Goal: Browse casually: Explore the website without a specific task or goal

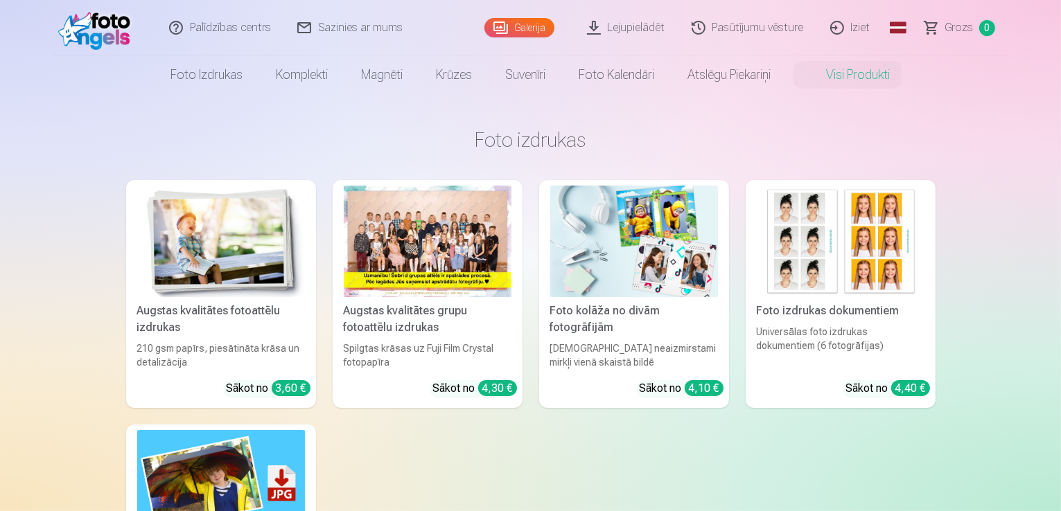
click at [103, 31] on img at bounding box center [98, 28] width 80 height 44
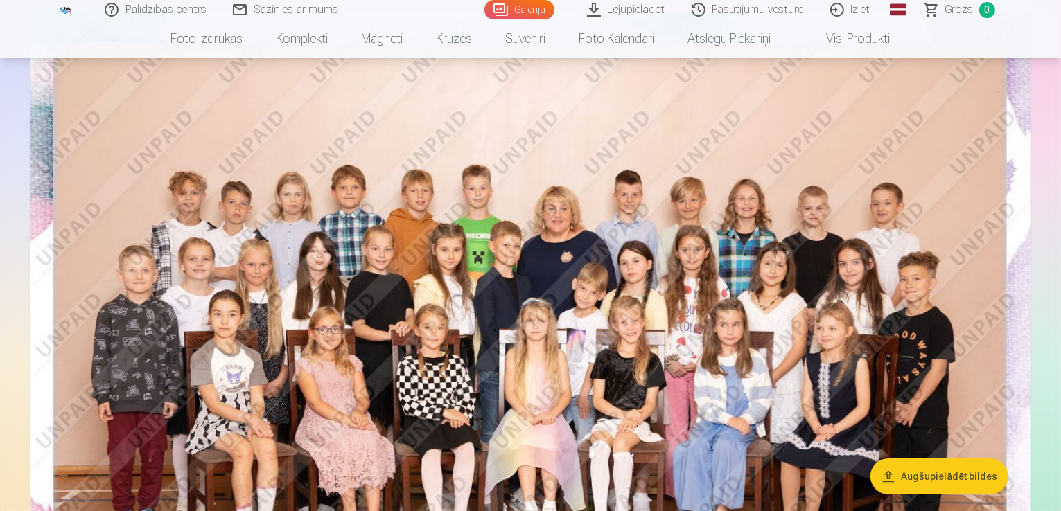
scroll to position [139, 0]
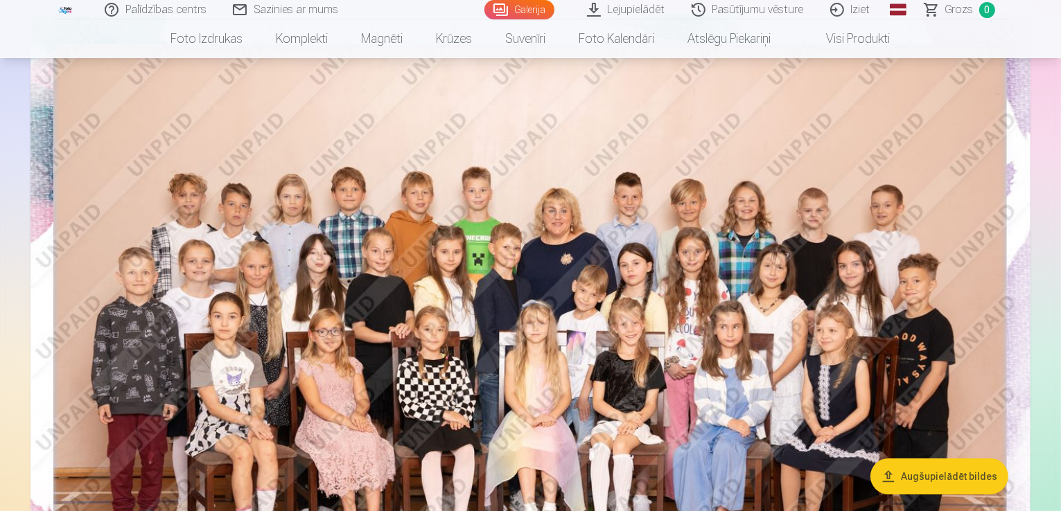
click at [464, 264] on img at bounding box center [530, 347] width 1000 height 667
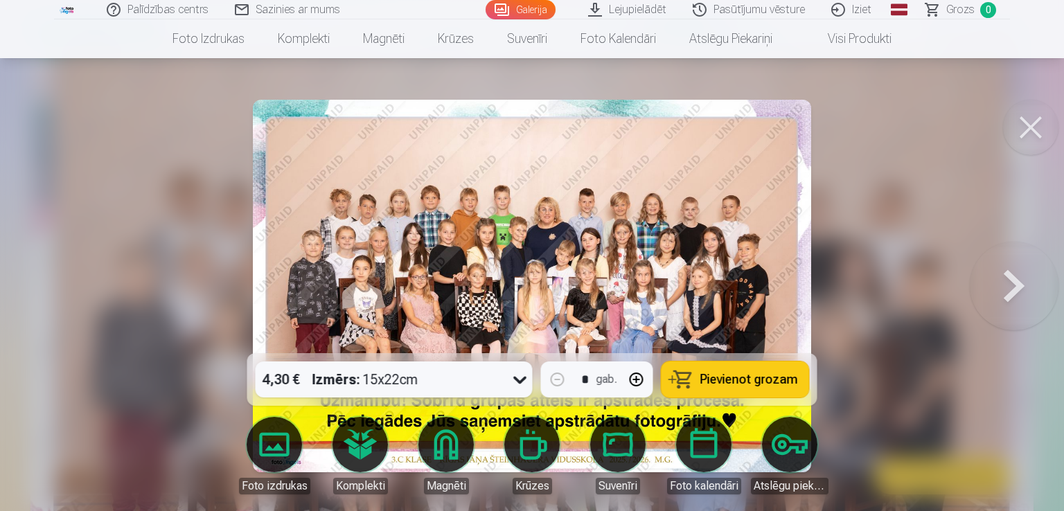
click at [1015, 287] on button at bounding box center [1014, 286] width 89 height 107
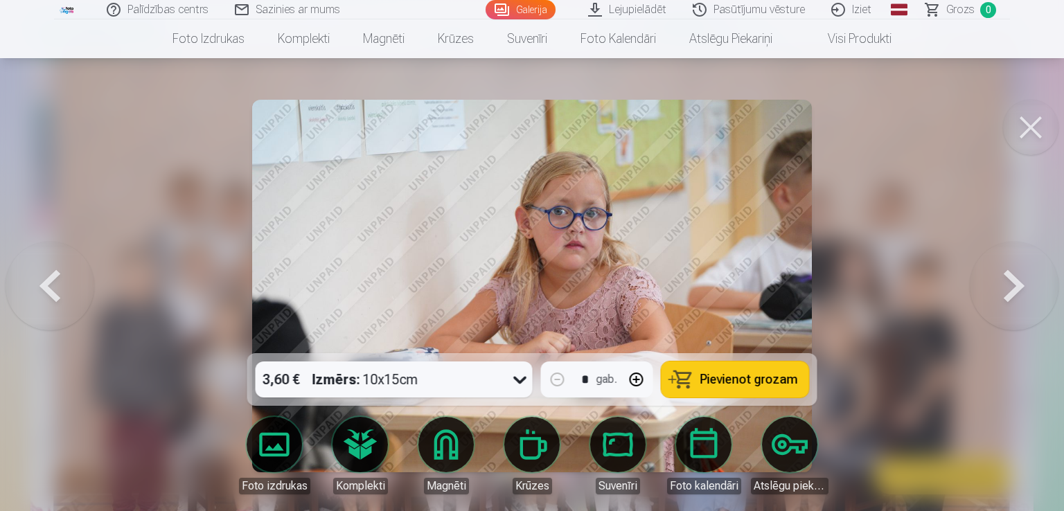
click at [1017, 278] on button at bounding box center [1014, 286] width 89 height 107
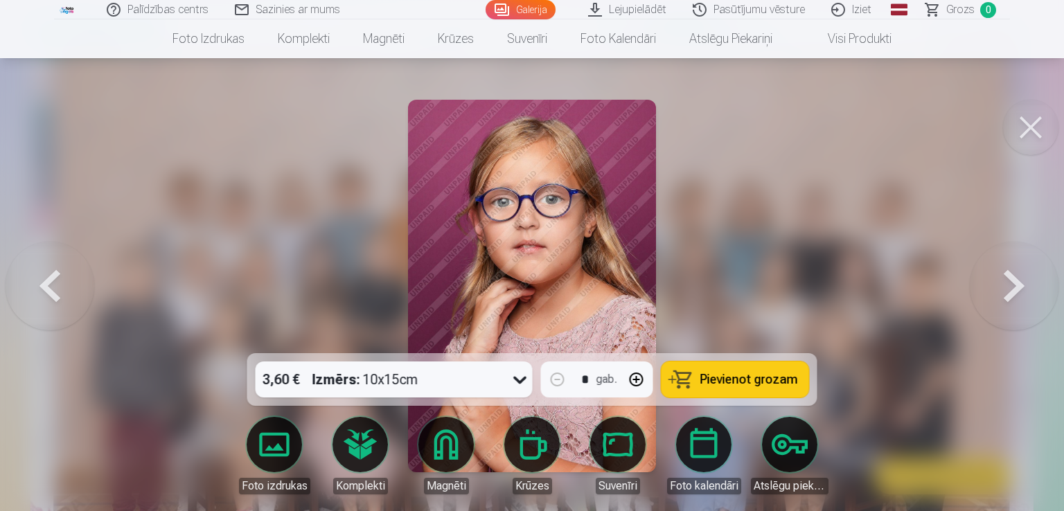
click at [1017, 278] on button at bounding box center [1014, 286] width 89 height 107
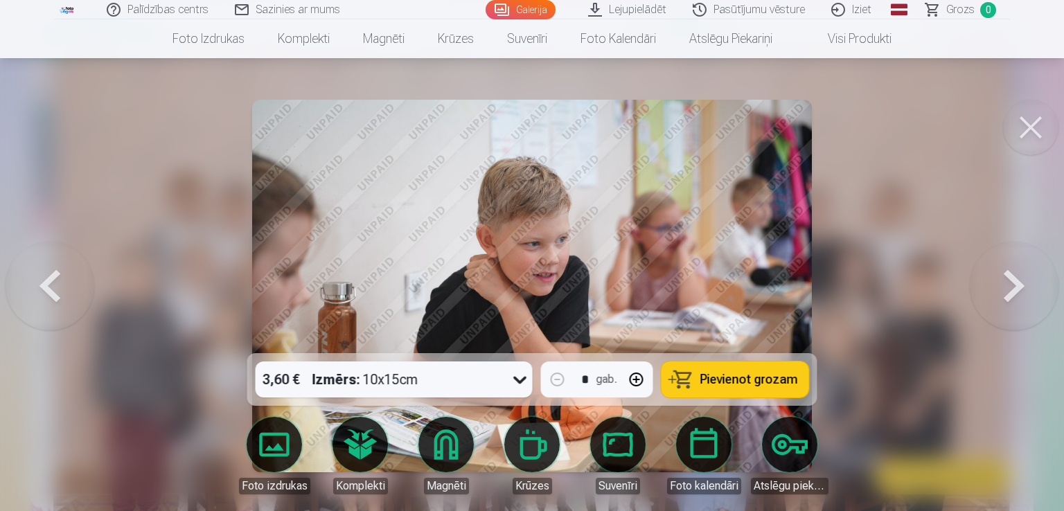
click at [55, 286] on button at bounding box center [50, 286] width 89 height 107
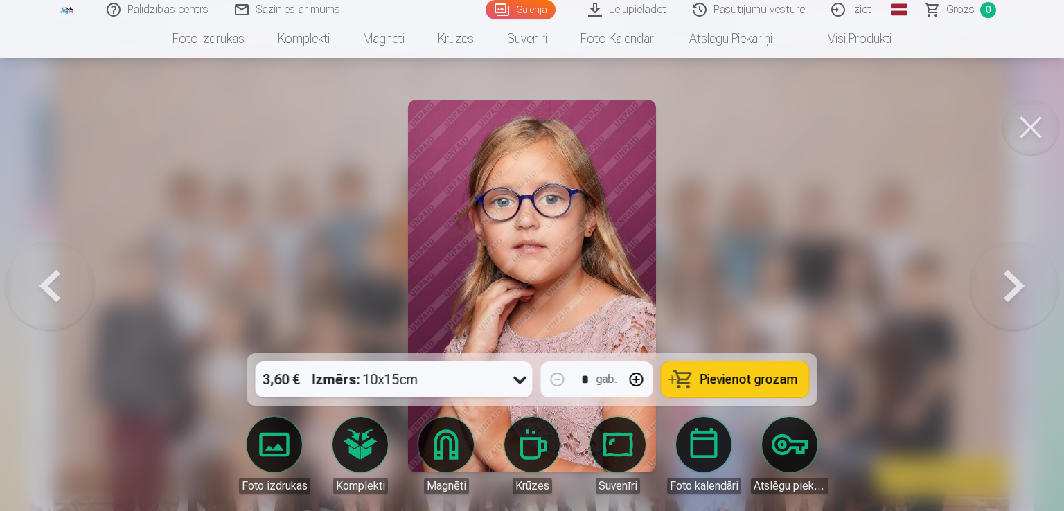
click at [1013, 285] on button at bounding box center [1014, 286] width 89 height 107
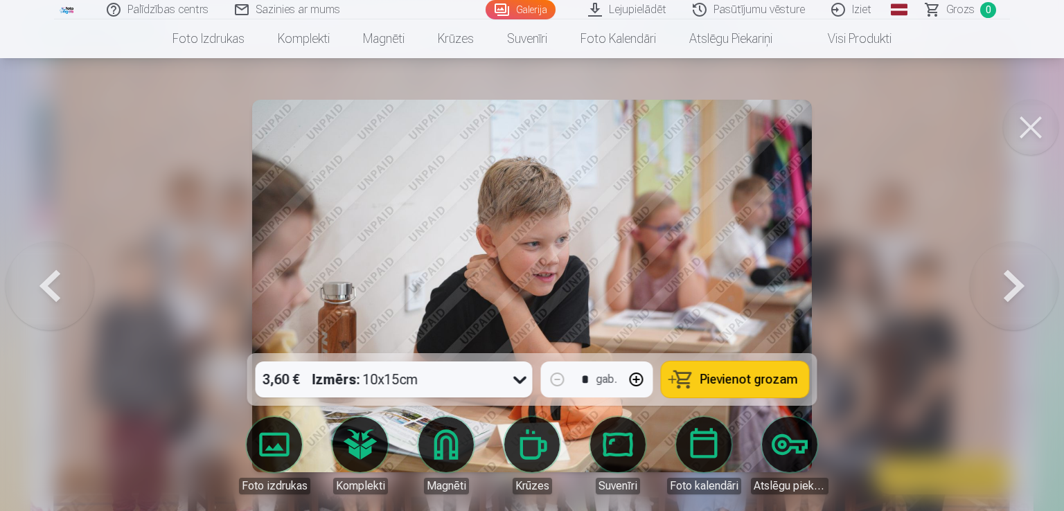
click at [1013, 285] on button at bounding box center [1014, 286] width 89 height 107
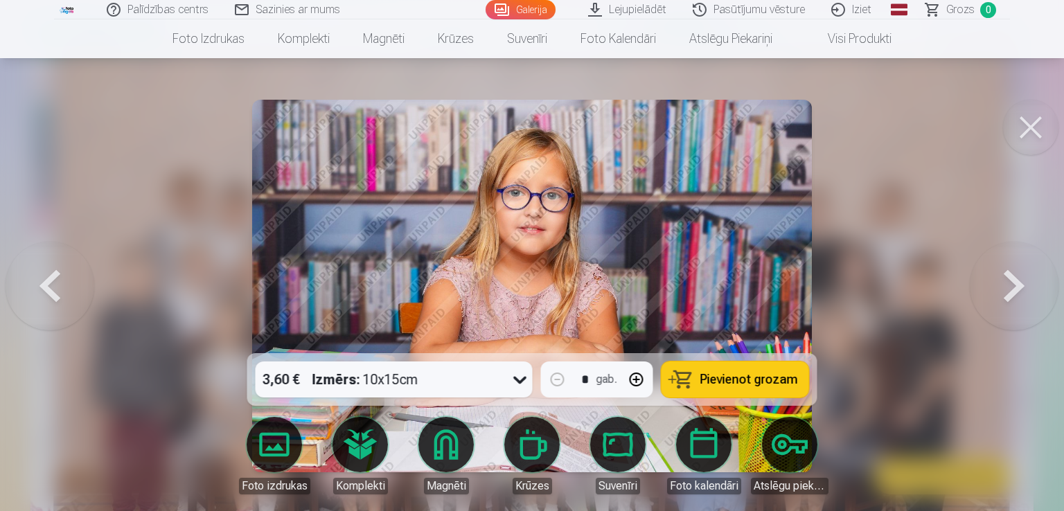
click at [1013, 285] on button at bounding box center [1014, 286] width 89 height 107
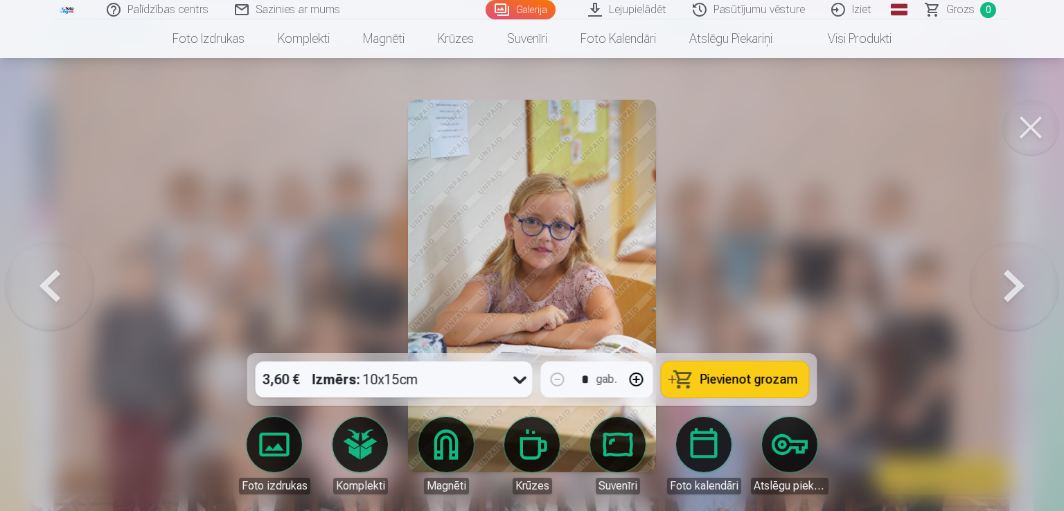
click at [1013, 285] on button at bounding box center [1014, 286] width 89 height 107
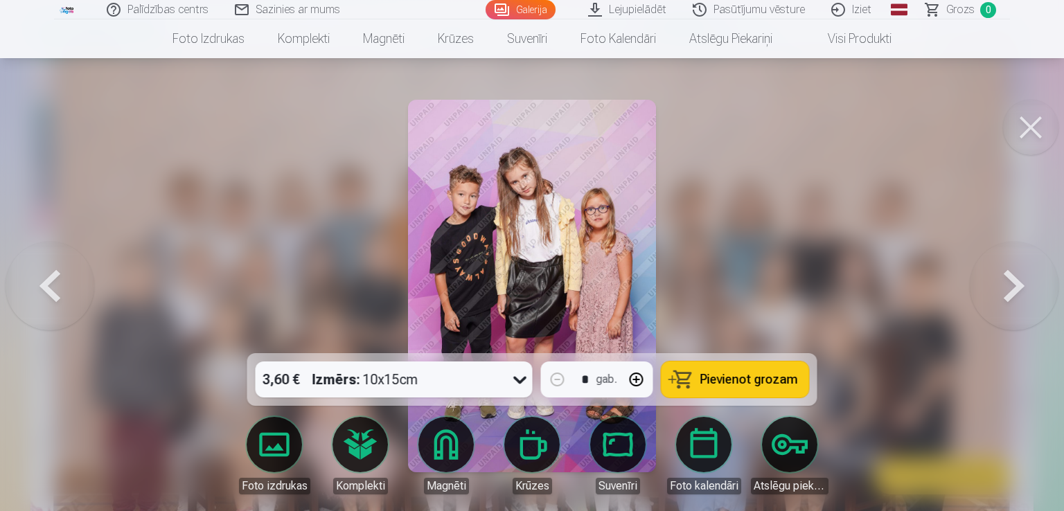
click at [1013, 285] on button at bounding box center [1014, 286] width 89 height 107
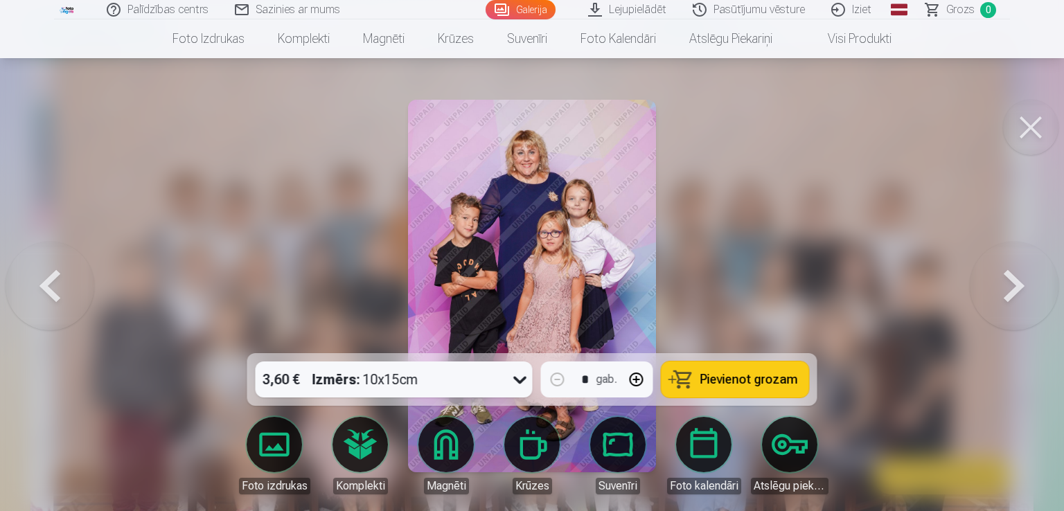
click at [53, 280] on button at bounding box center [50, 286] width 89 height 107
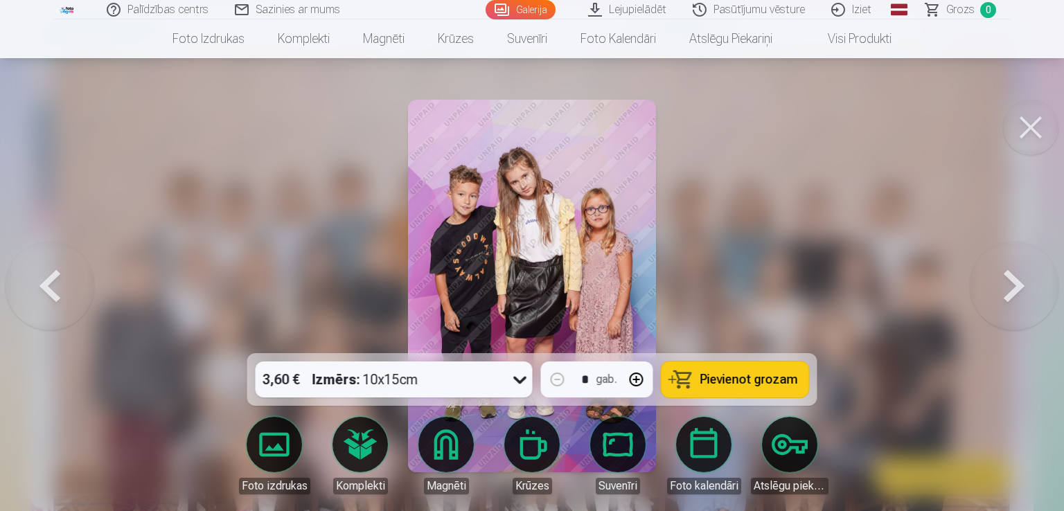
click at [1015, 283] on button at bounding box center [1014, 286] width 89 height 107
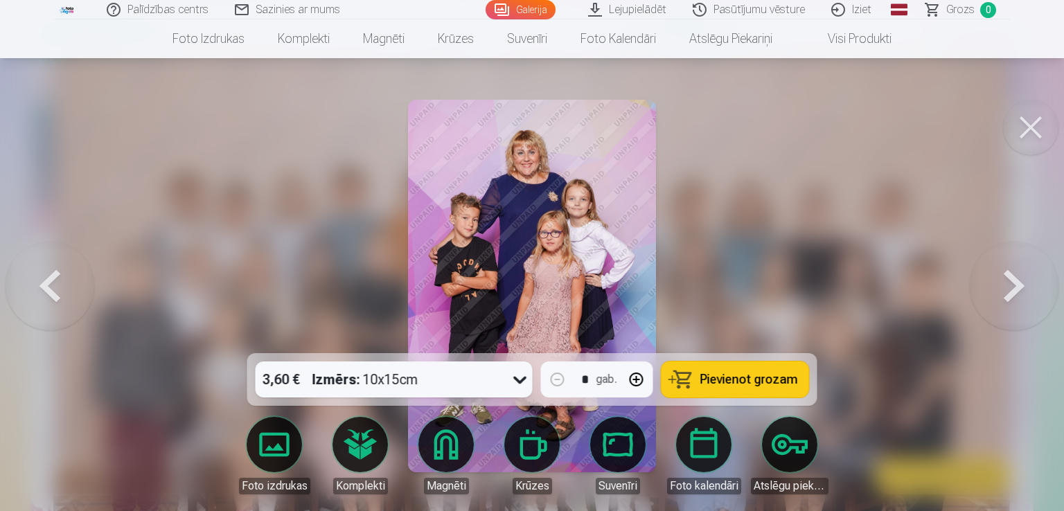
click at [1015, 283] on button at bounding box center [1014, 286] width 89 height 107
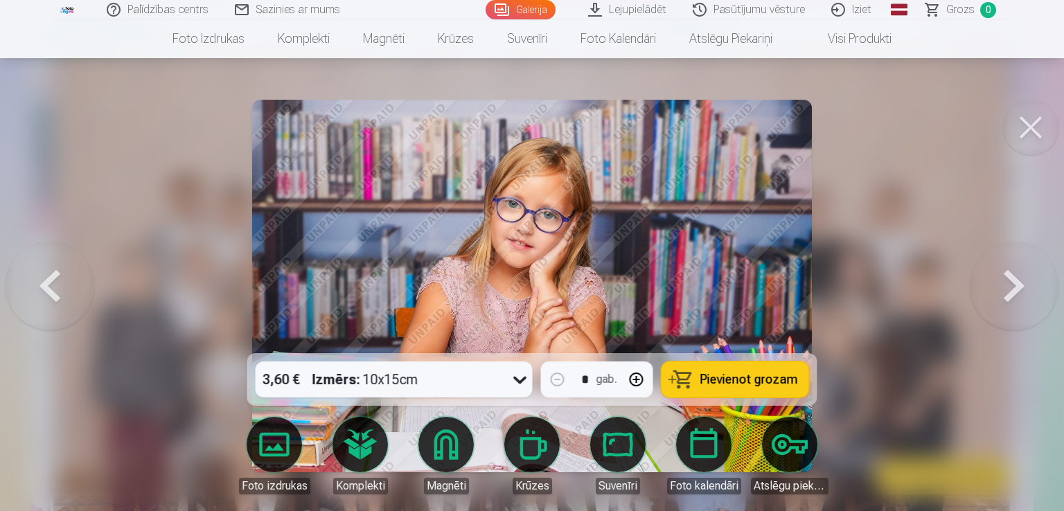
click at [1015, 283] on button at bounding box center [1014, 286] width 89 height 107
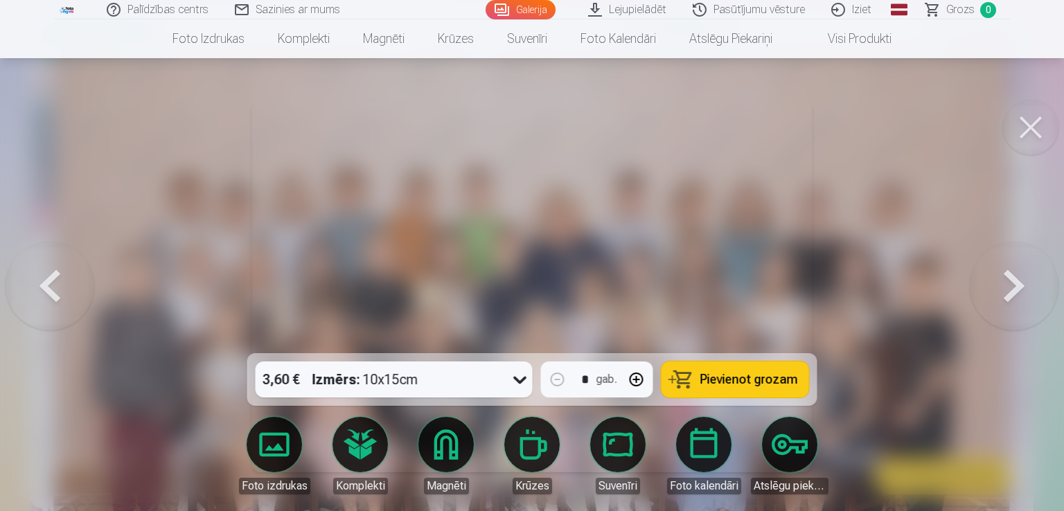
click at [1015, 283] on button at bounding box center [1014, 286] width 89 height 107
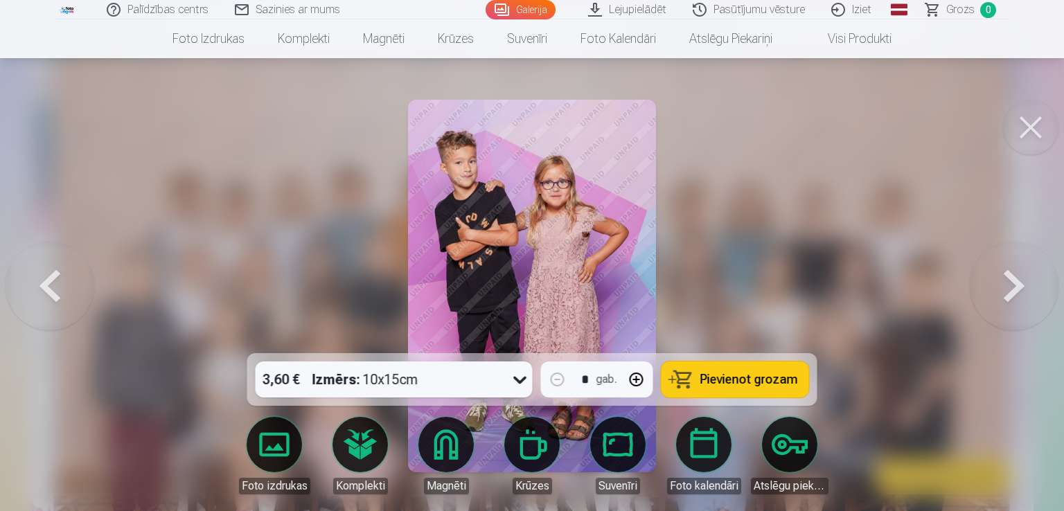
click at [1015, 283] on button at bounding box center [1014, 286] width 89 height 107
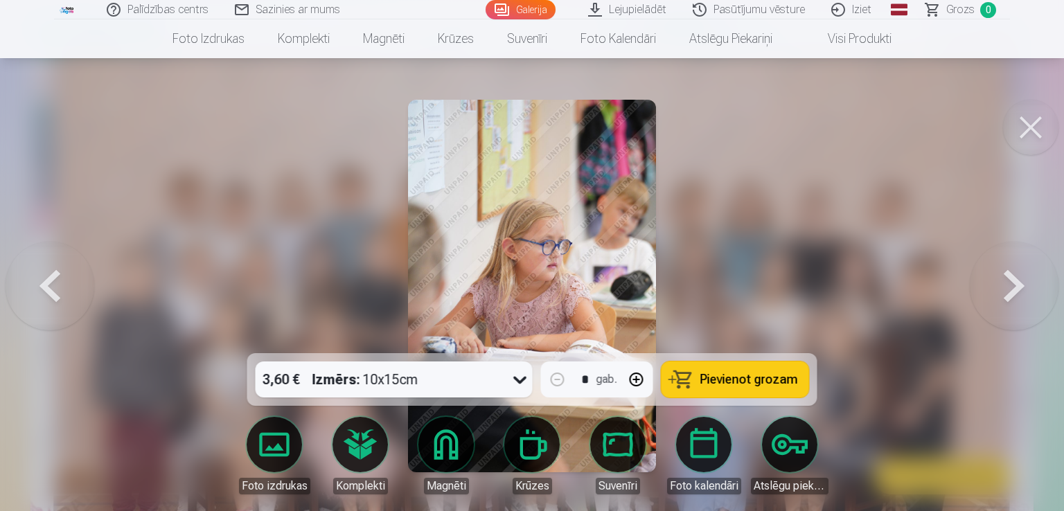
click at [1015, 283] on button at bounding box center [1014, 286] width 89 height 107
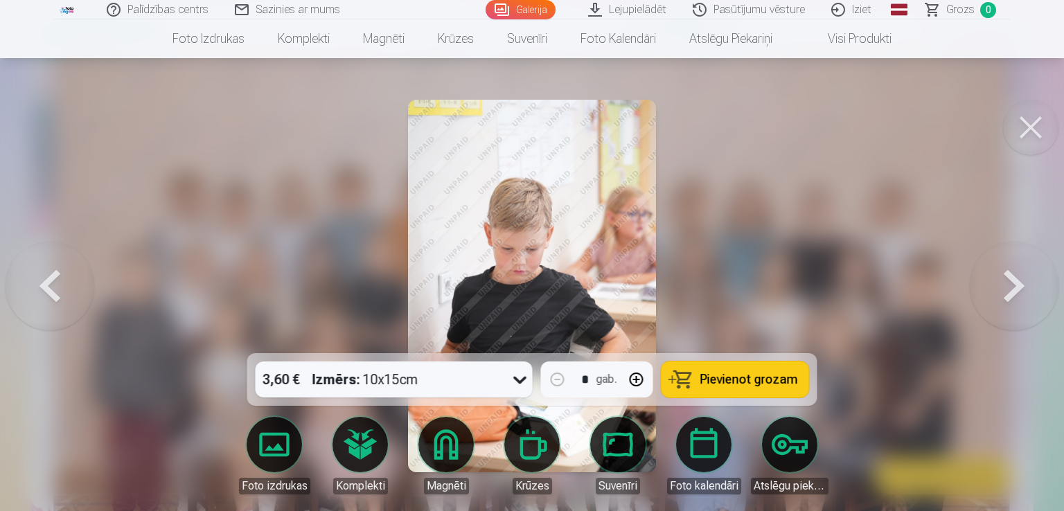
click at [1015, 283] on button at bounding box center [1014, 286] width 89 height 107
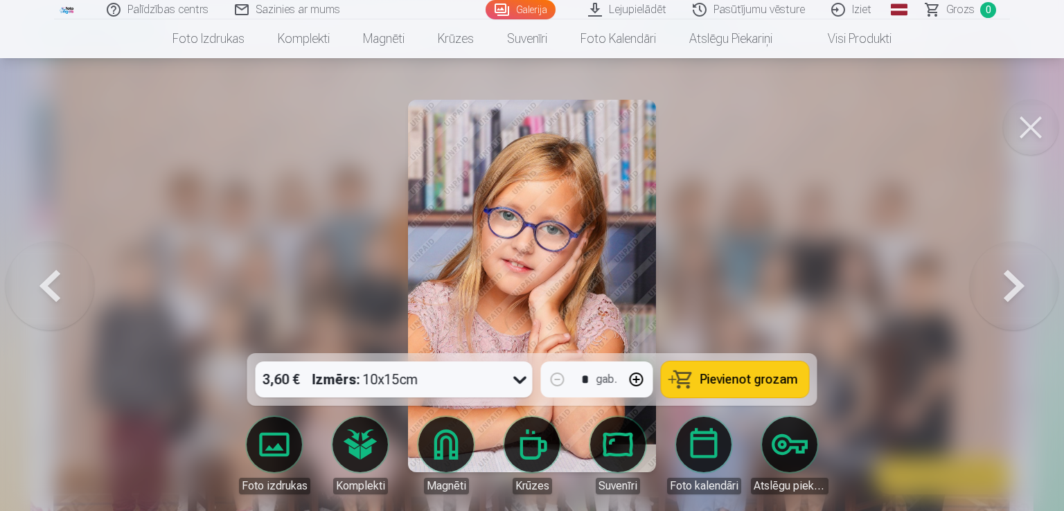
click at [1015, 283] on button at bounding box center [1014, 286] width 89 height 107
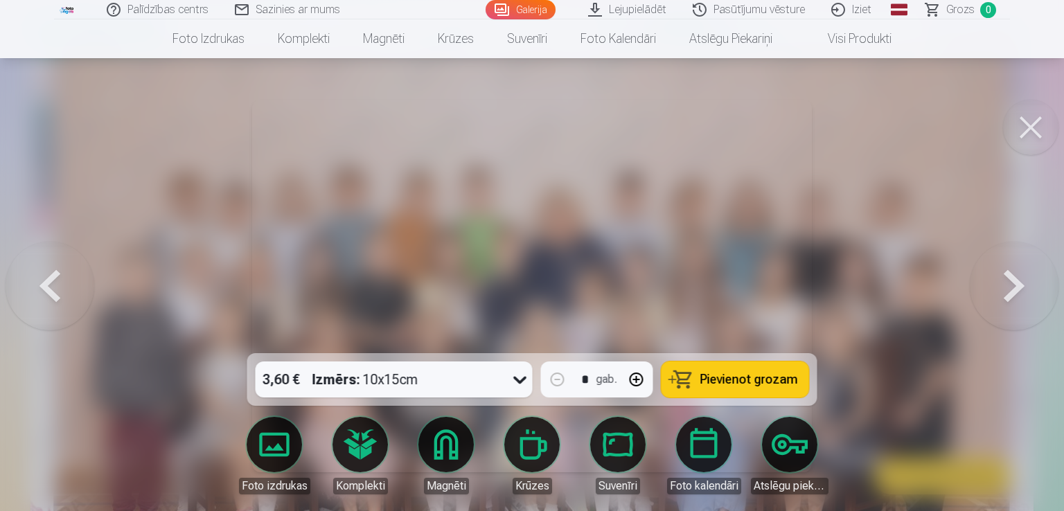
click at [1015, 283] on button at bounding box center [1014, 286] width 89 height 107
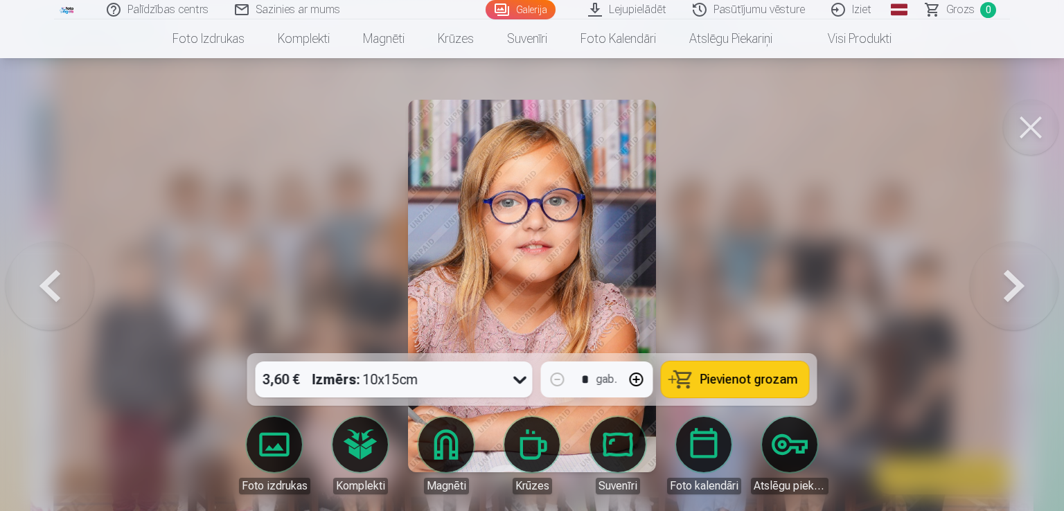
click at [1015, 283] on button at bounding box center [1014, 286] width 89 height 107
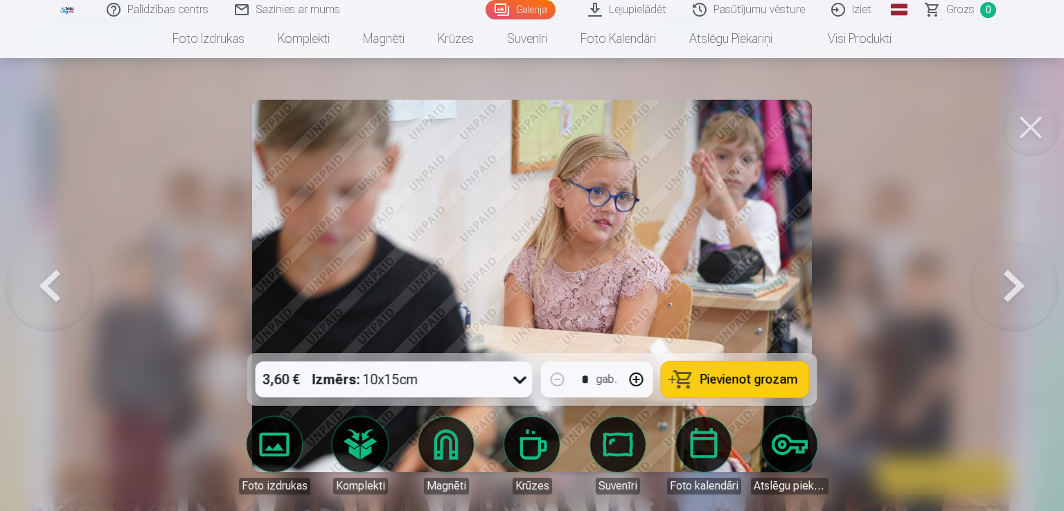
click at [1015, 283] on button at bounding box center [1014, 286] width 89 height 107
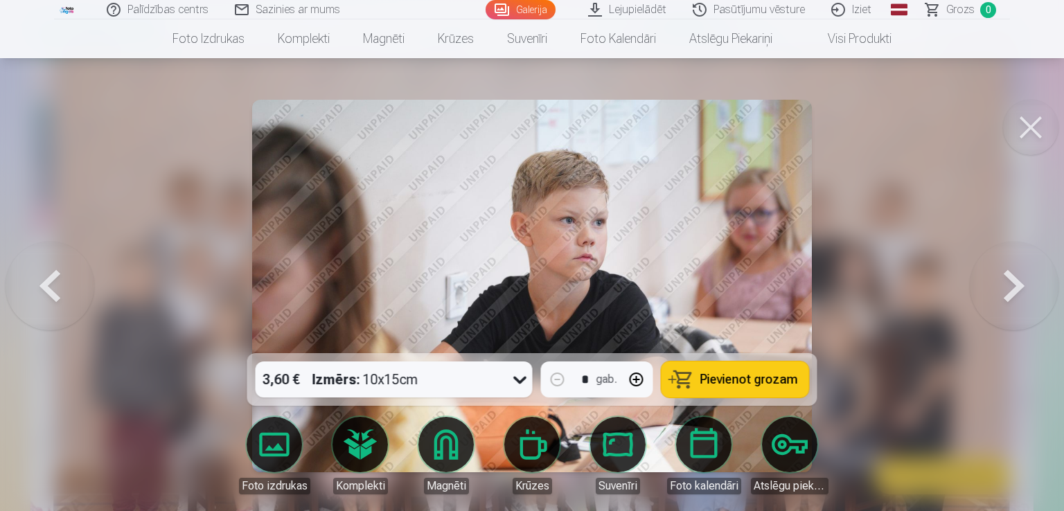
click at [1015, 283] on button at bounding box center [1014, 286] width 89 height 107
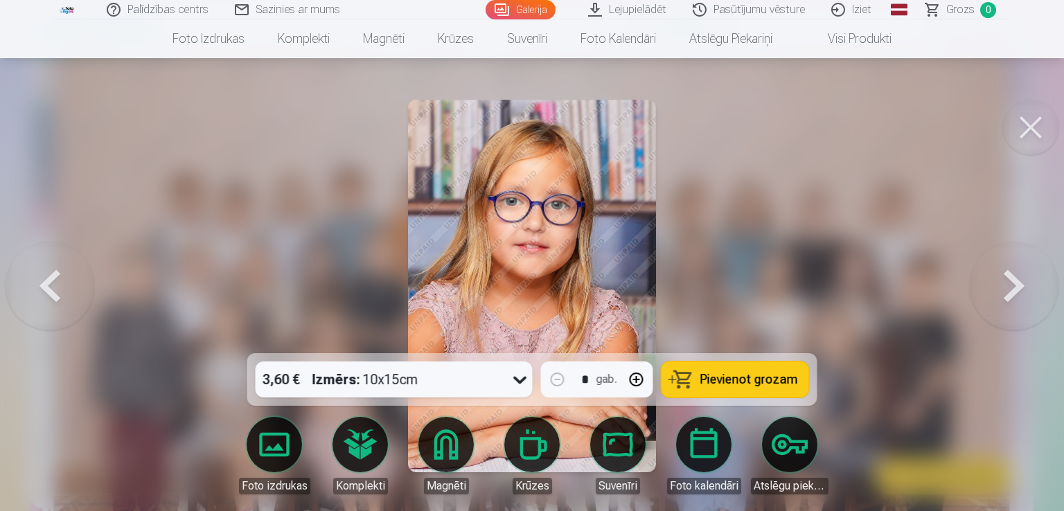
click at [1015, 283] on button at bounding box center [1014, 286] width 89 height 107
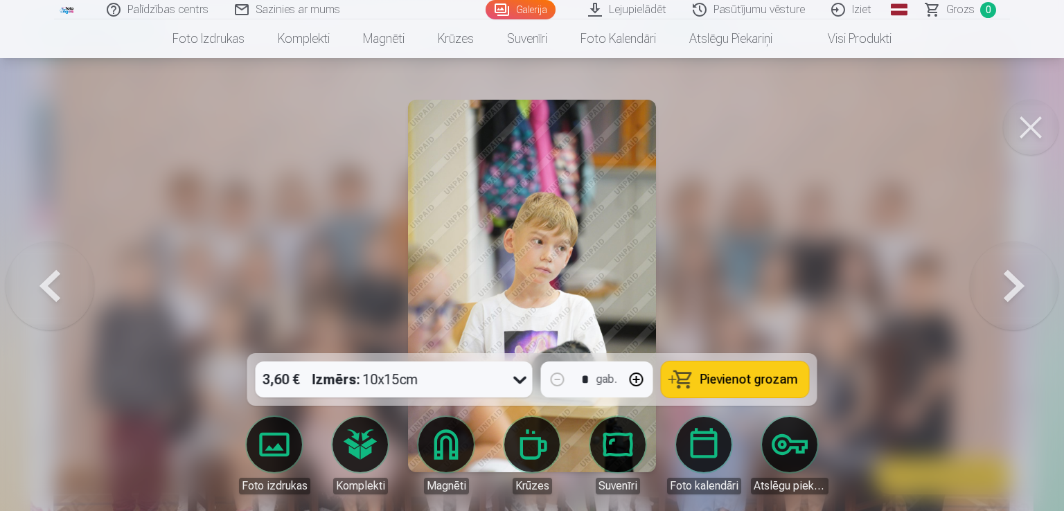
click at [1015, 283] on button at bounding box center [1014, 286] width 89 height 107
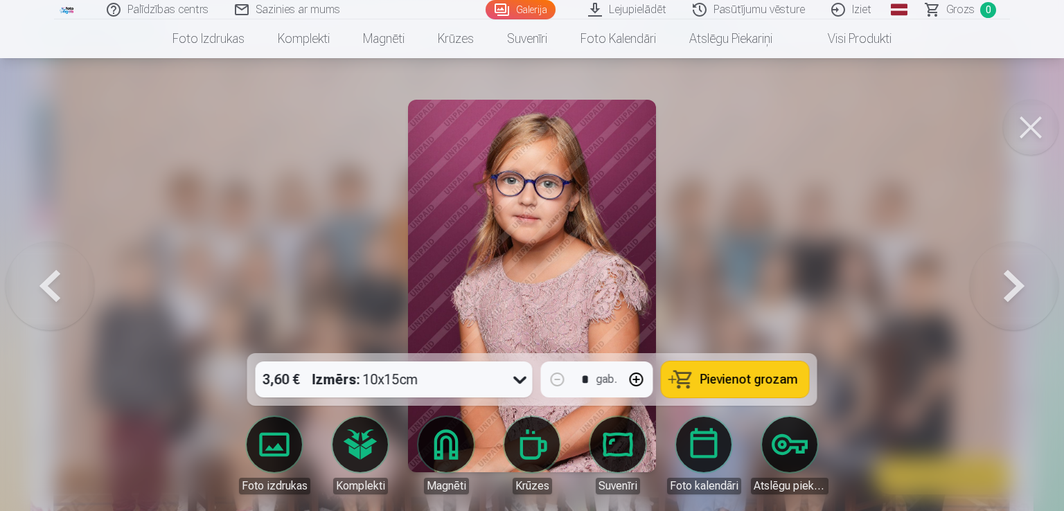
click at [1015, 283] on button at bounding box center [1014, 286] width 89 height 107
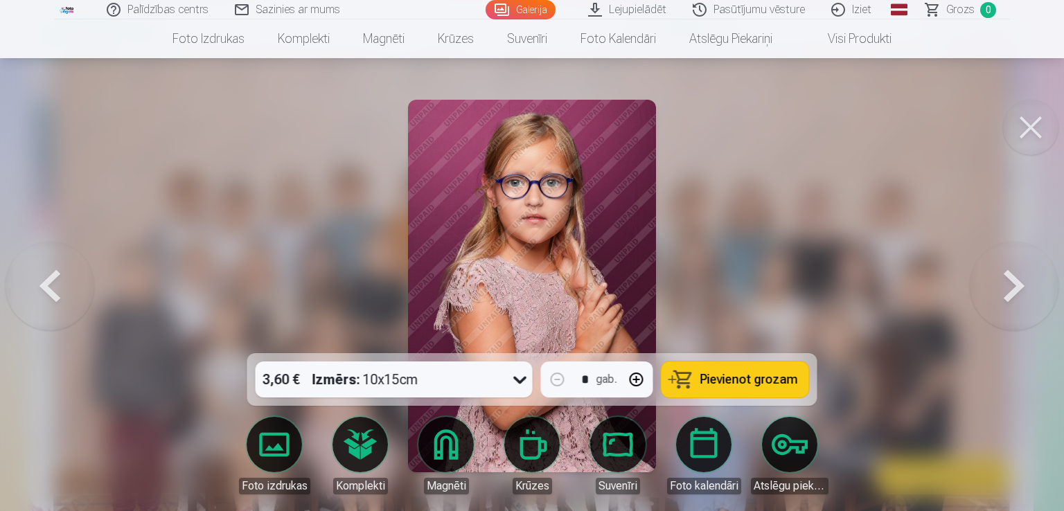
click at [1015, 283] on button at bounding box center [1014, 286] width 89 height 107
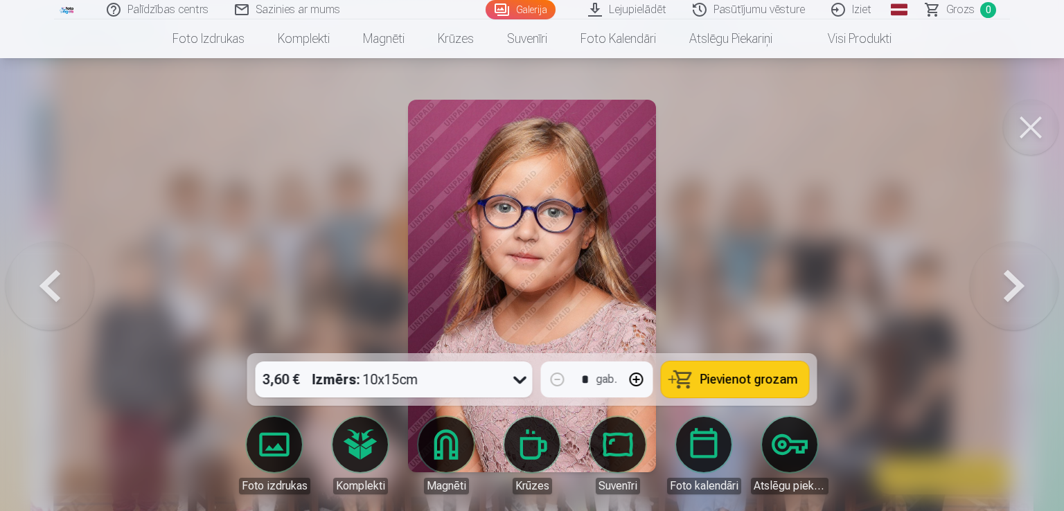
click at [1015, 283] on button at bounding box center [1014, 286] width 89 height 107
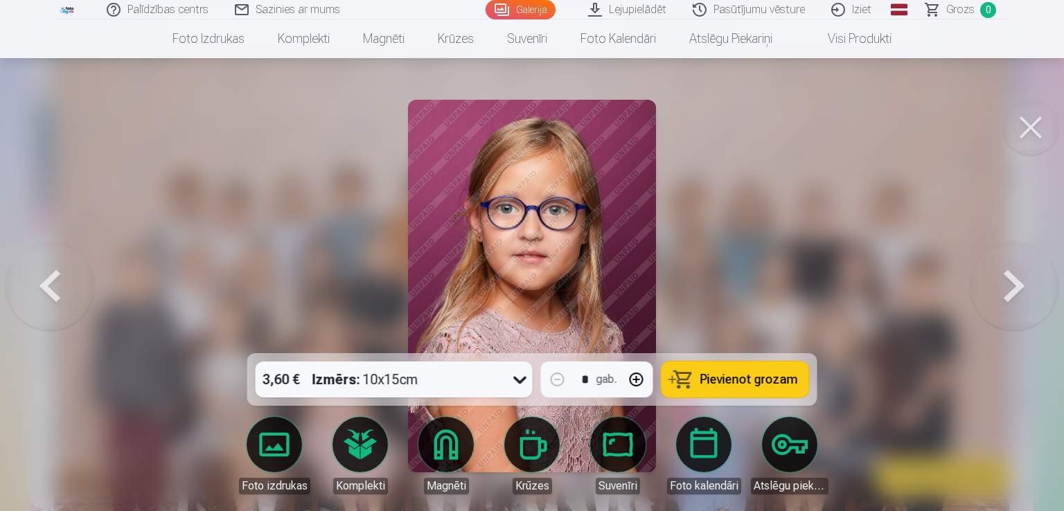
click at [1015, 283] on button at bounding box center [1014, 286] width 89 height 107
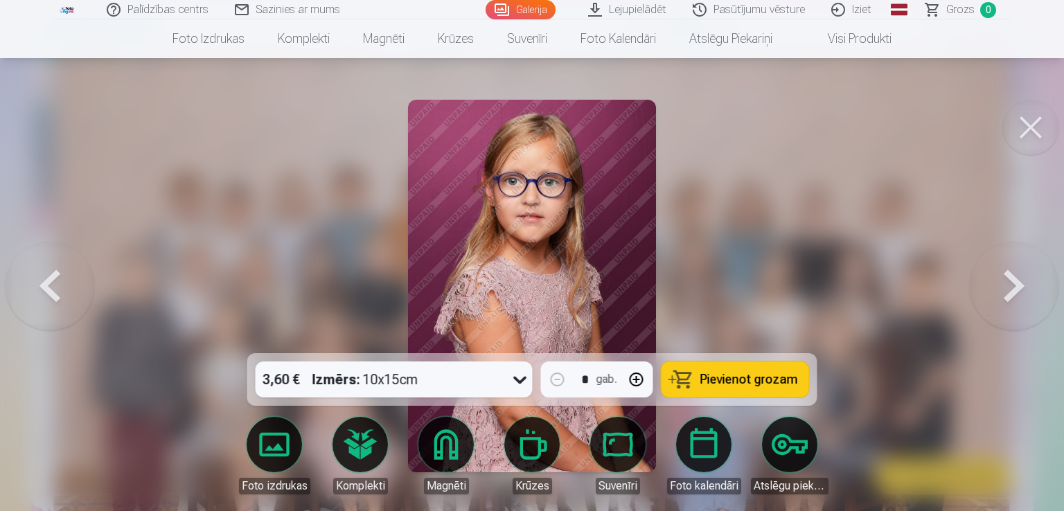
click at [1015, 283] on button at bounding box center [1014, 286] width 89 height 107
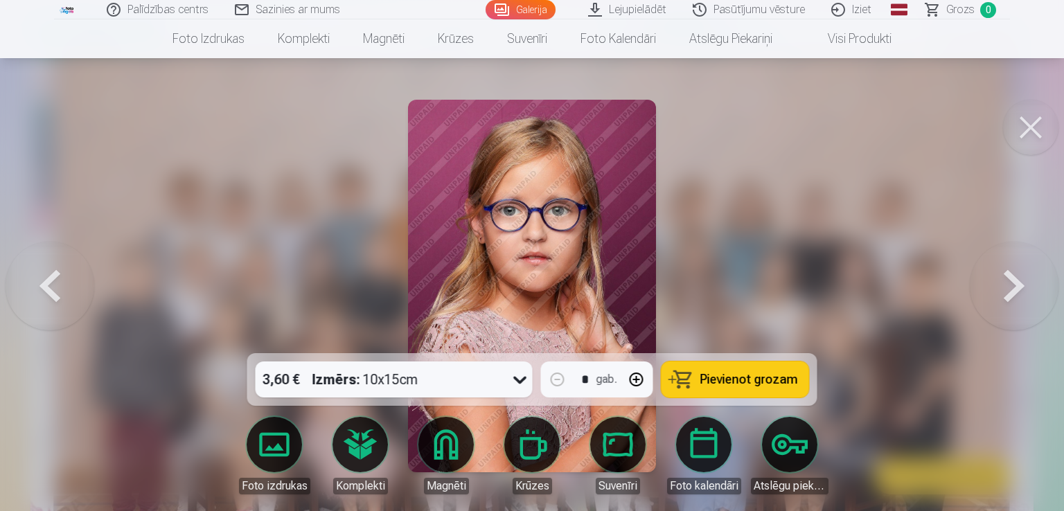
click at [1015, 283] on button at bounding box center [1014, 286] width 89 height 107
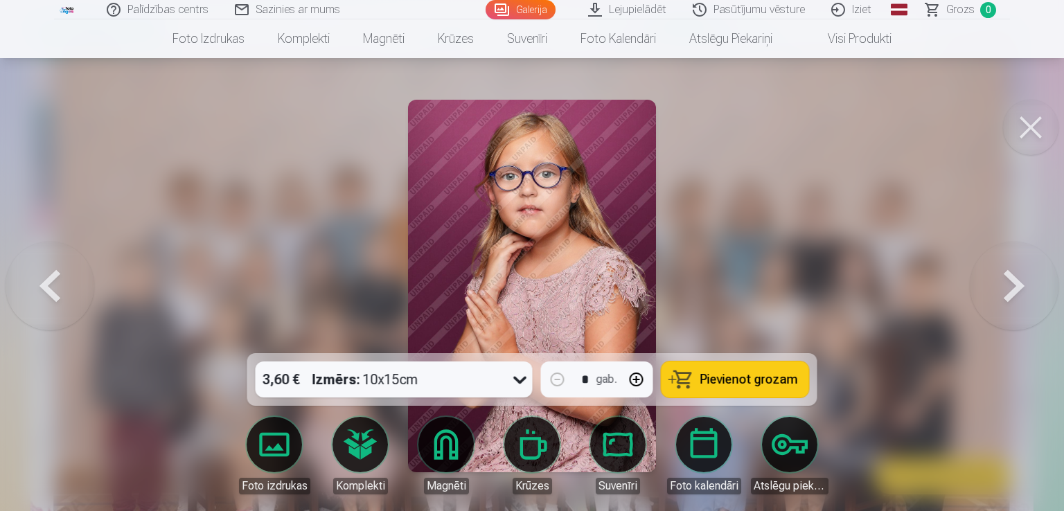
click at [1015, 283] on button at bounding box center [1014, 286] width 89 height 107
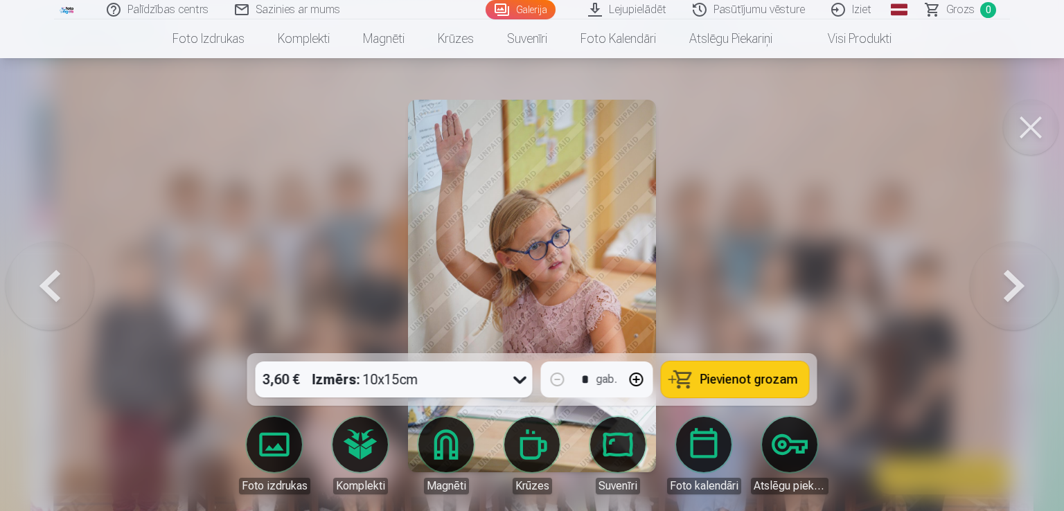
click at [1015, 283] on button at bounding box center [1014, 286] width 89 height 107
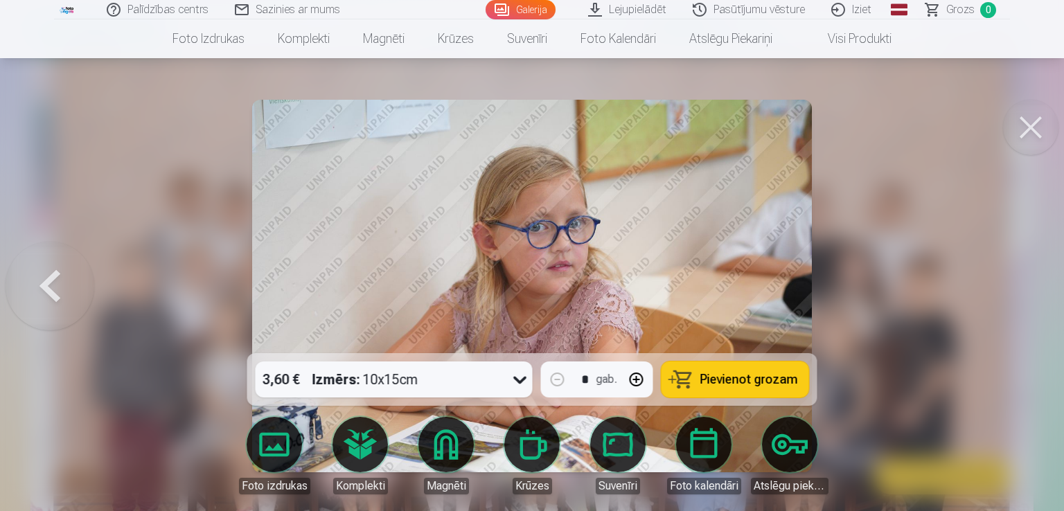
click at [1015, 283] on div at bounding box center [532, 255] width 1064 height 511
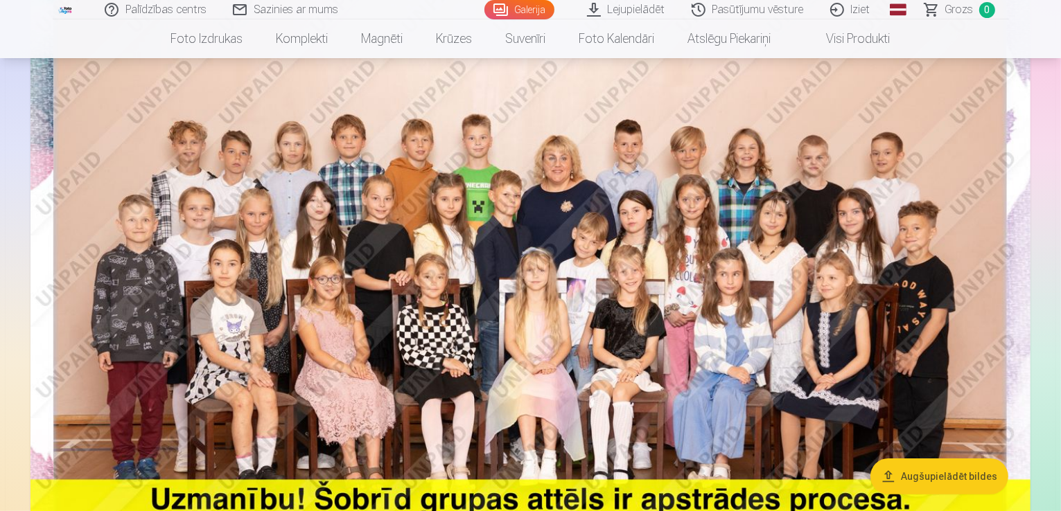
scroll to position [139, 0]
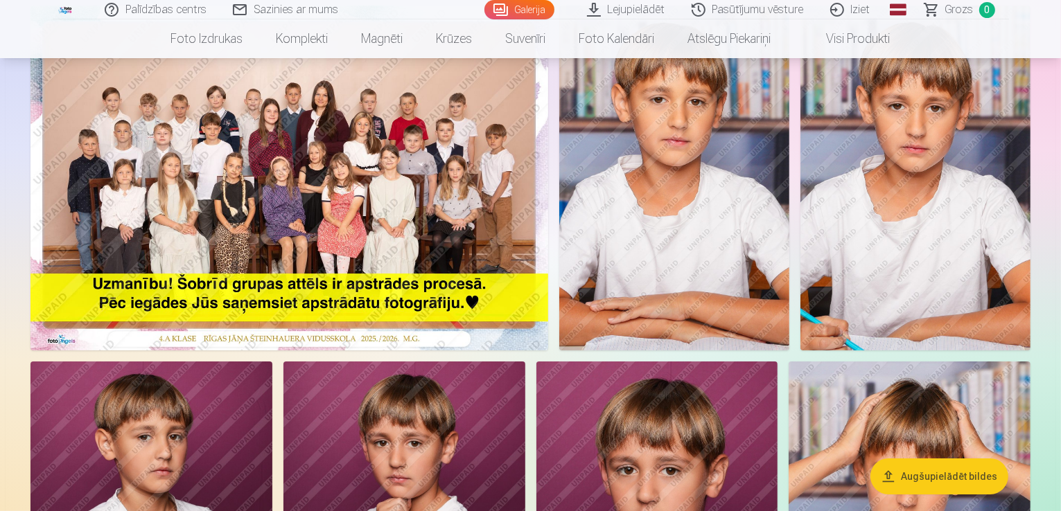
scroll to position [139, 0]
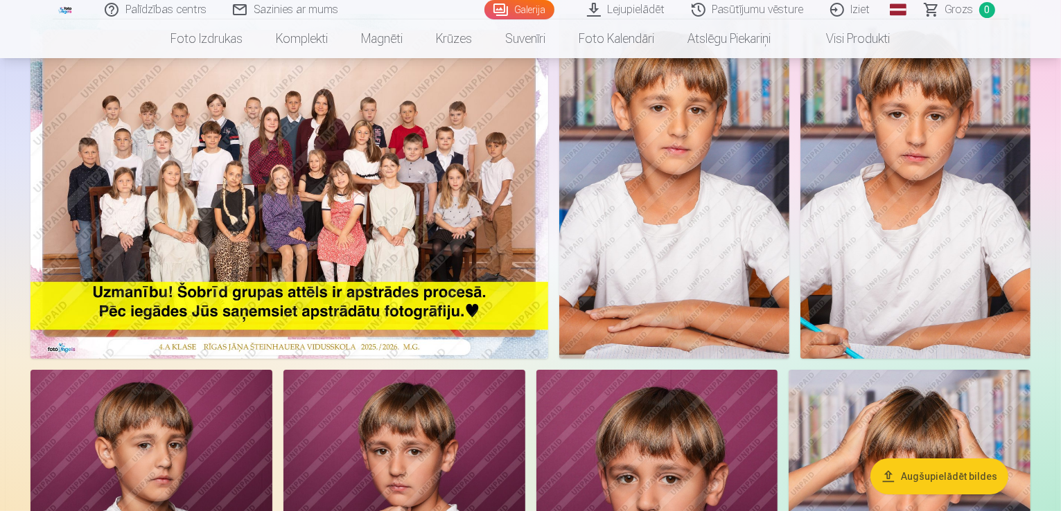
click at [326, 221] on img at bounding box center [289, 186] width 518 height 345
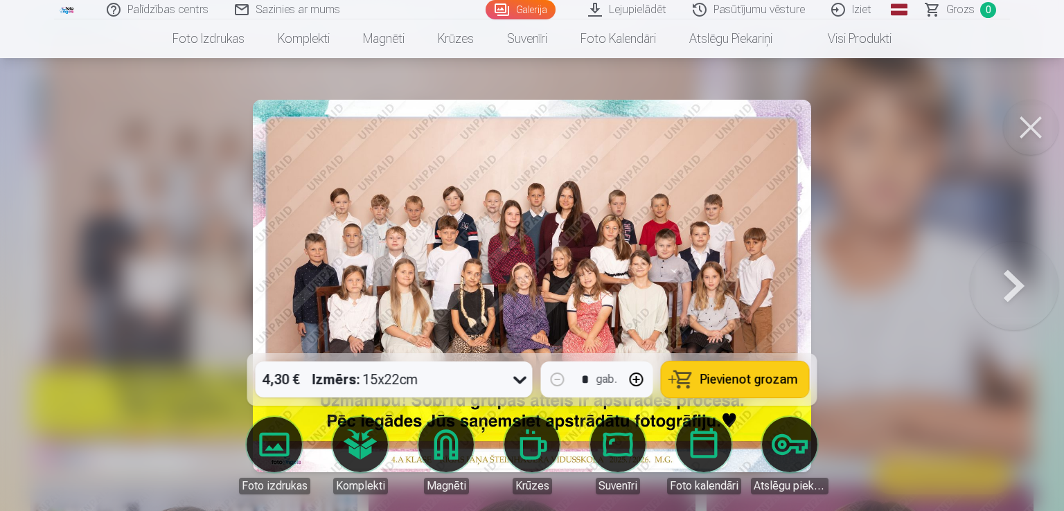
click at [489, 238] on img at bounding box center [532, 286] width 559 height 373
click at [1008, 278] on button at bounding box center [1014, 286] width 89 height 107
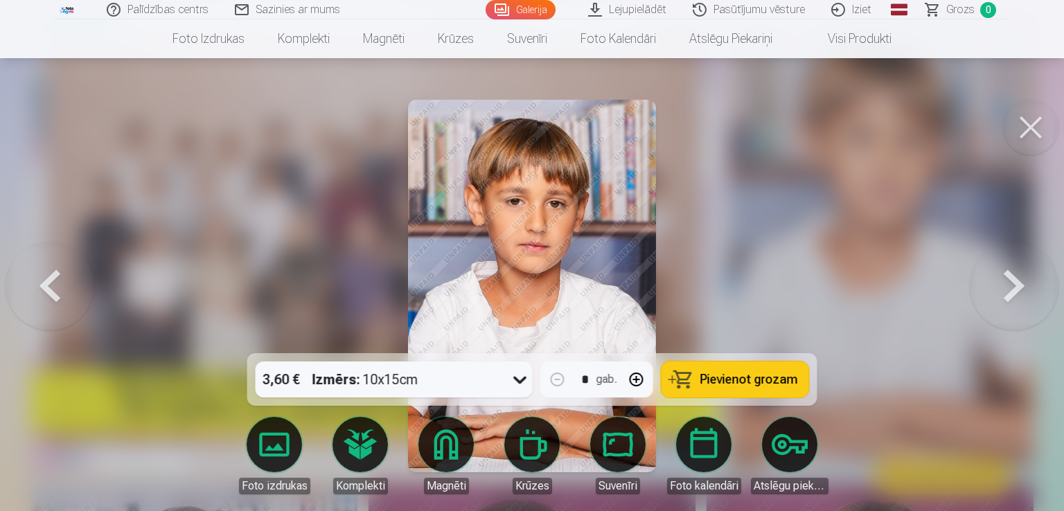
click at [1007, 281] on button at bounding box center [1014, 286] width 89 height 107
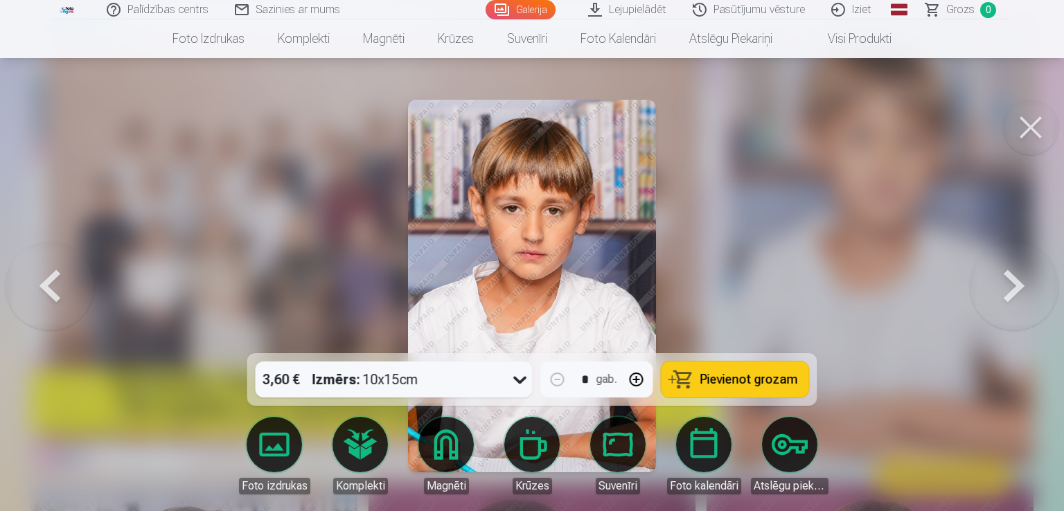
click at [1007, 281] on button at bounding box center [1014, 286] width 89 height 107
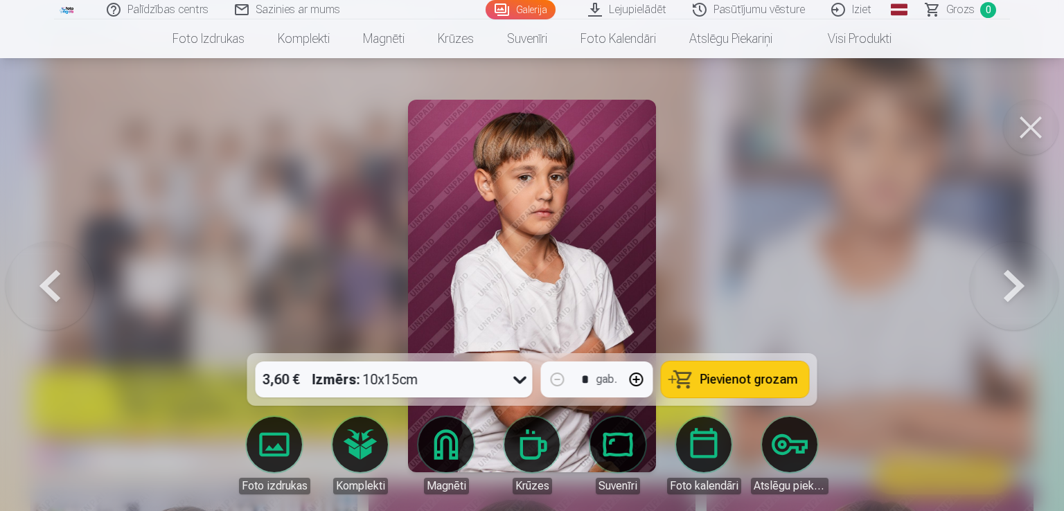
click at [1007, 281] on button at bounding box center [1014, 286] width 89 height 107
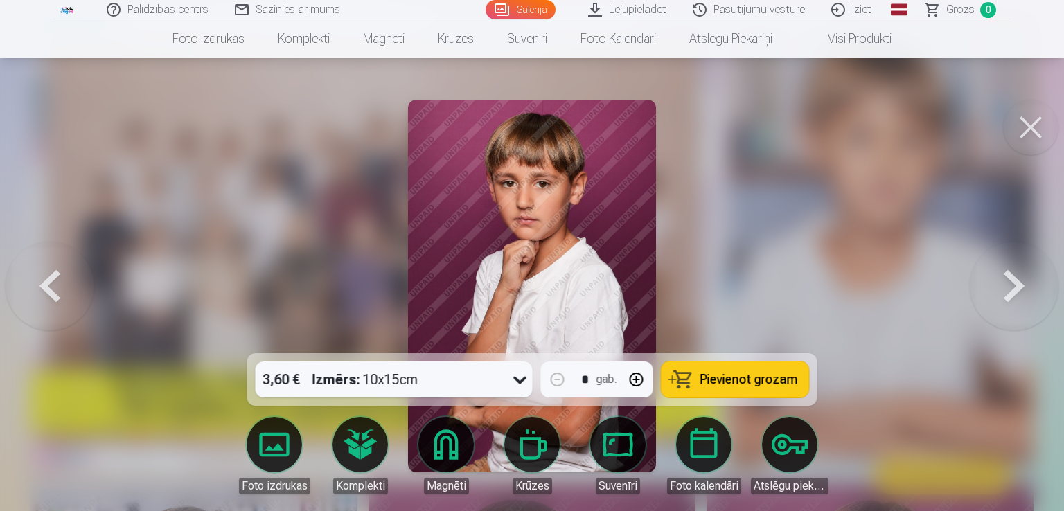
click at [1007, 281] on button at bounding box center [1014, 286] width 89 height 107
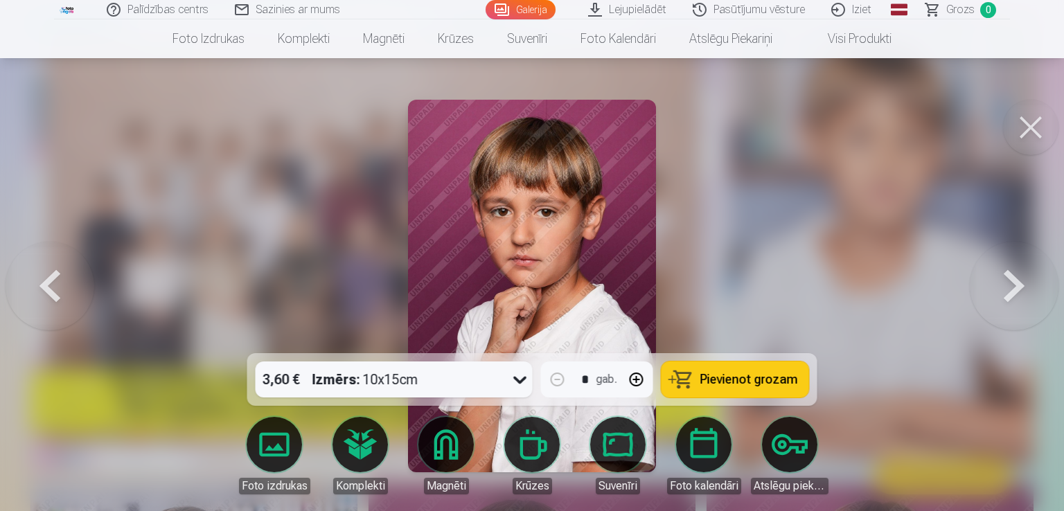
click at [1007, 281] on button at bounding box center [1014, 286] width 89 height 107
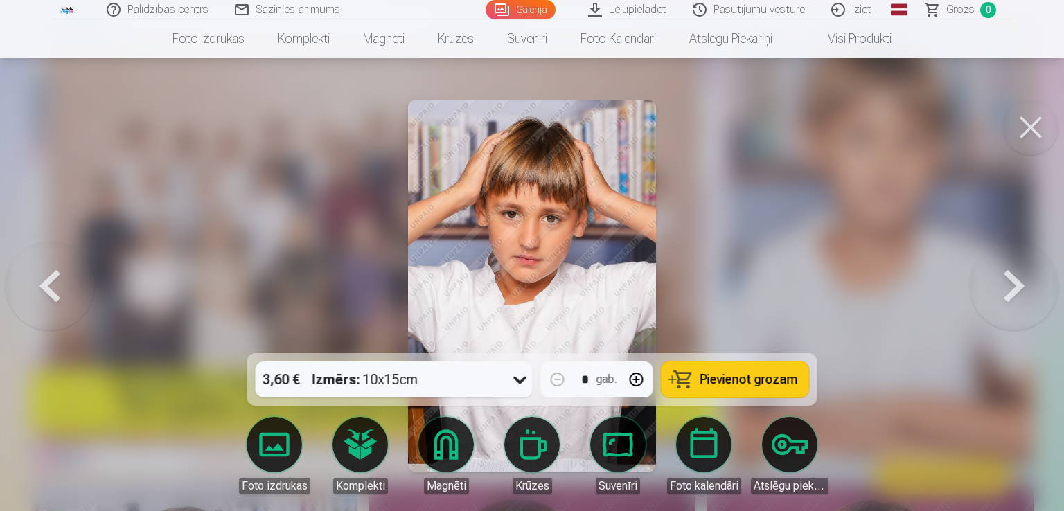
click at [1007, 281] on button at bounding box center [1014, 286] width 89 height 107
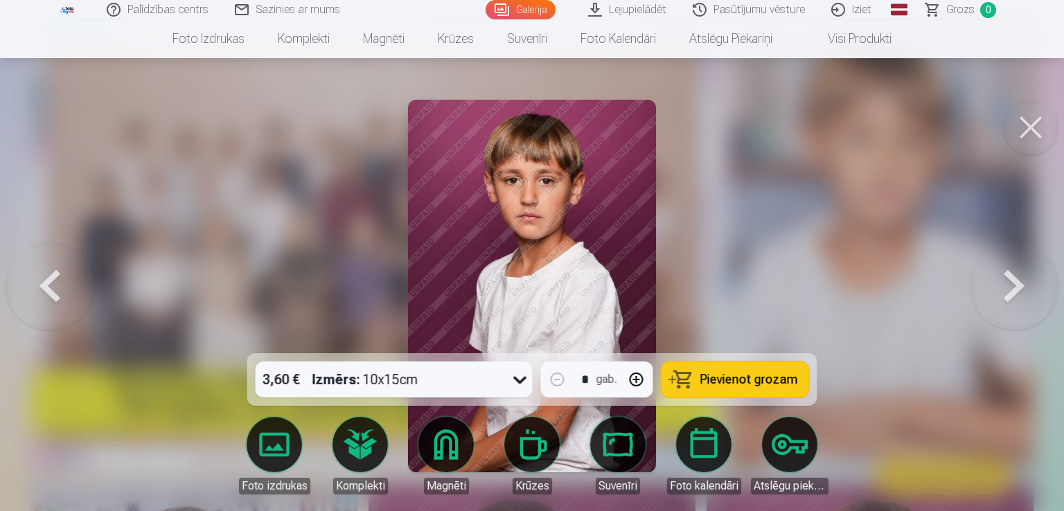
click at [1007, 281] on button at bounding box center [1014, 286] width 89 height 107
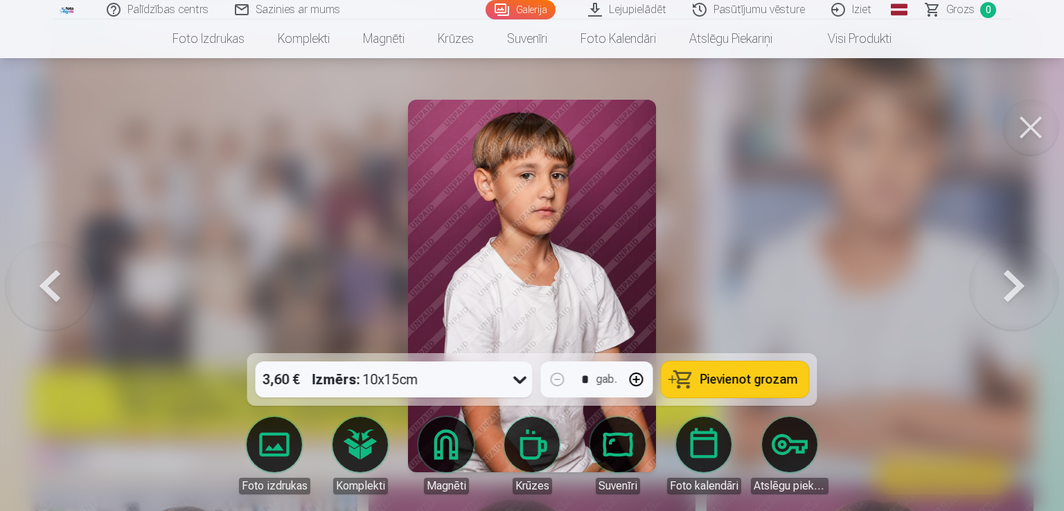
click at [1007, 281] on button at bounding box center [1014, 286] width 89 height 107
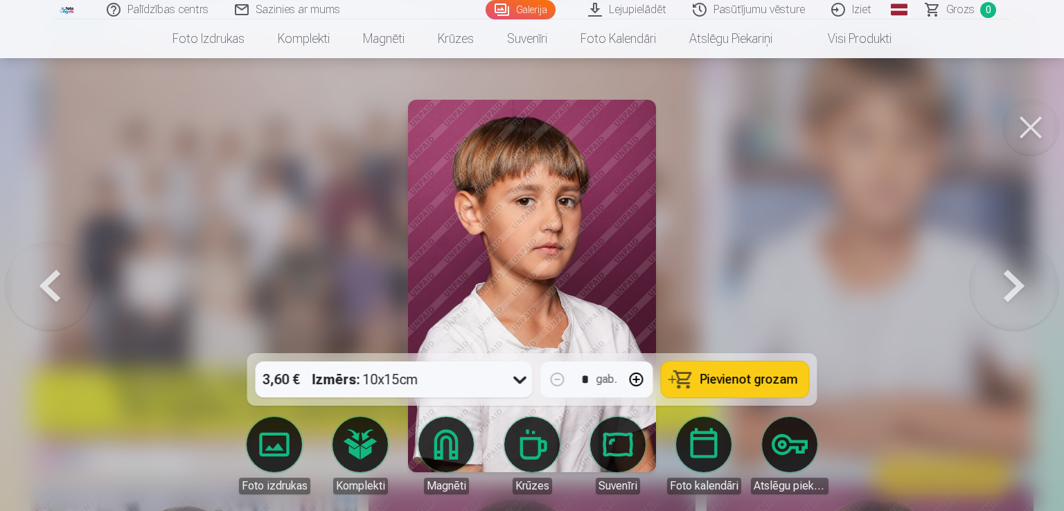
click at [1007, 281] on button at bounding box center [1014, 286] width 89 height 107
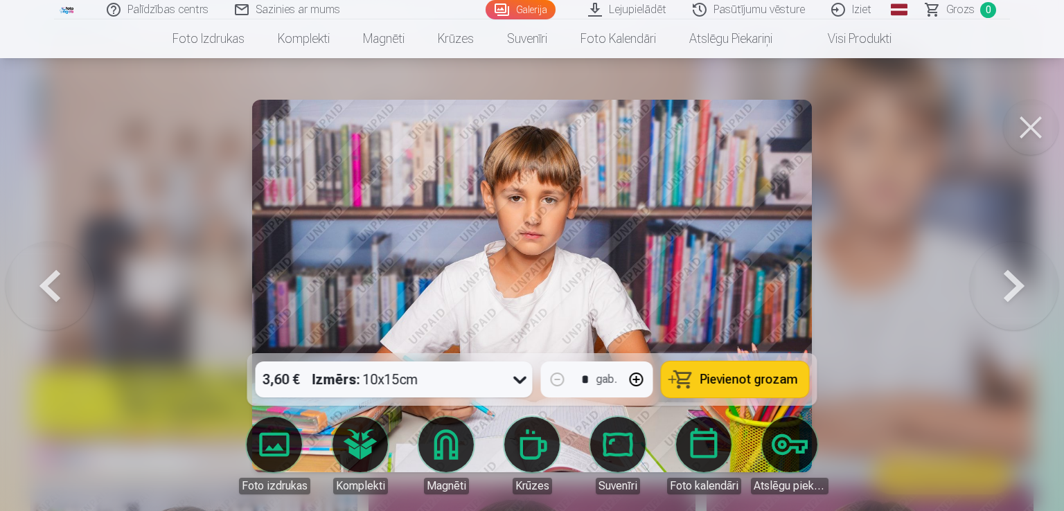
click at [1007, 281] on button at bounding box center [1014, 286] width 89 height 107
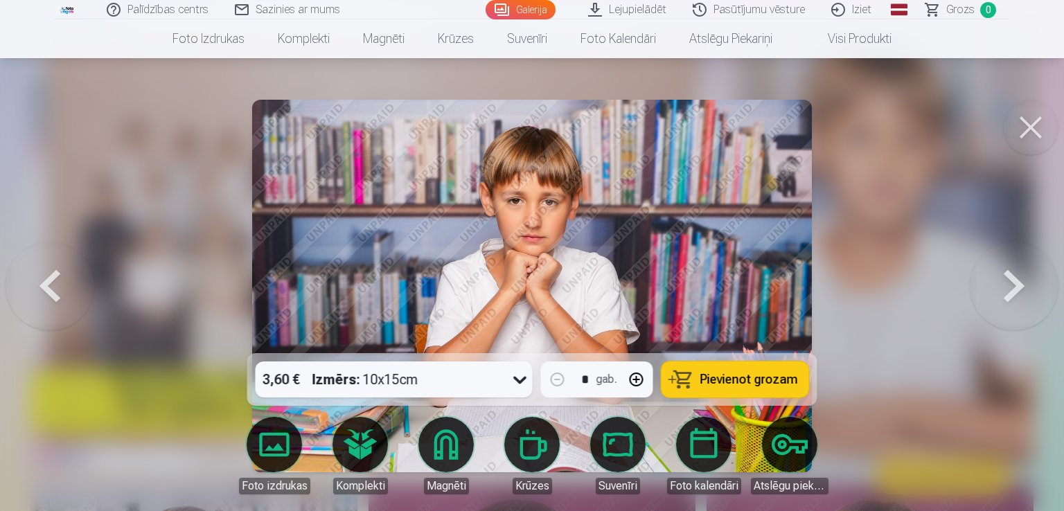
click at [1007, 281] on button at bounding box center [1014, 286] width 89 height 107
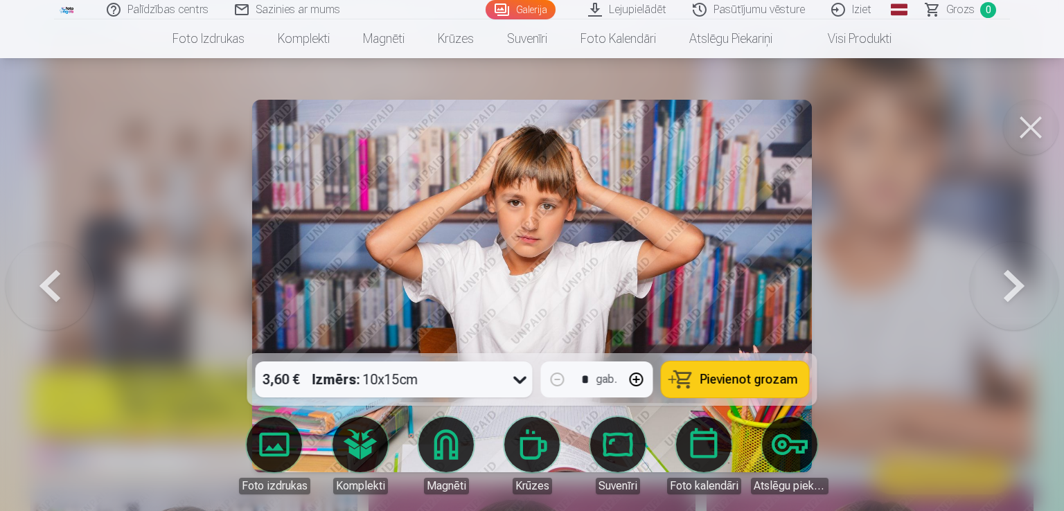
click at [1007, 281] on button at bounding box center [1014, 286] width 89 height 107
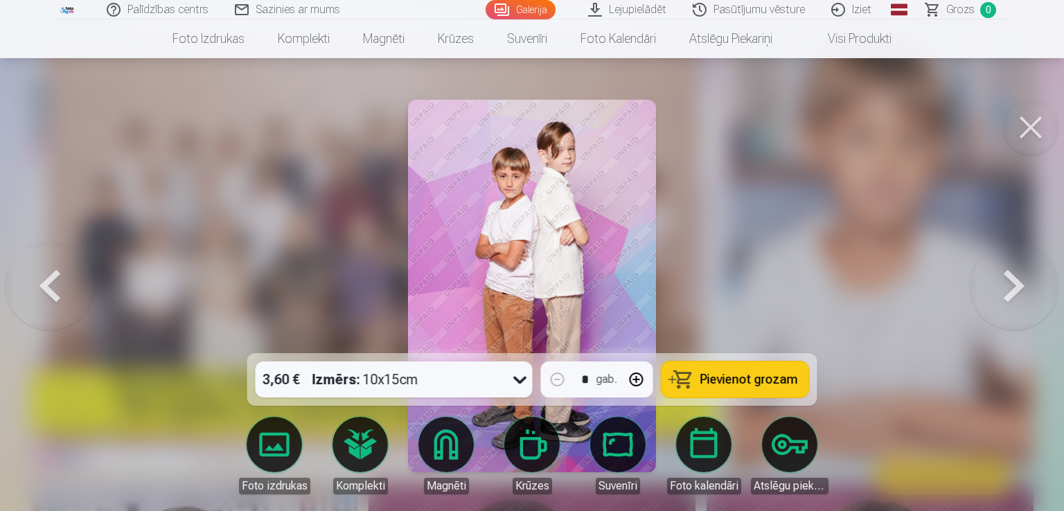
click at [1007, 281] on button at bounding box center [1014, 286] width 89 height 107
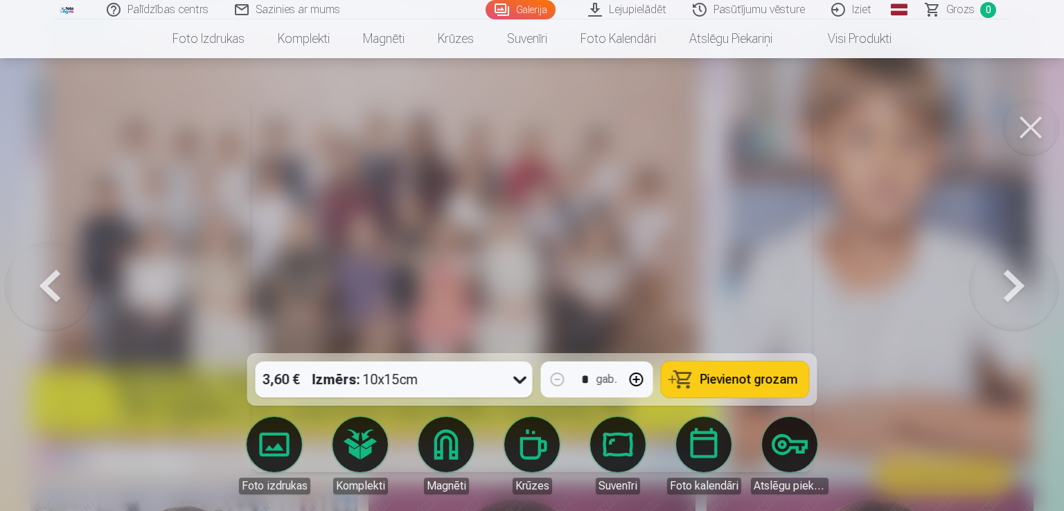
click at [1007, 281] on button at bounding box center [1014, 286] width 89 height 107
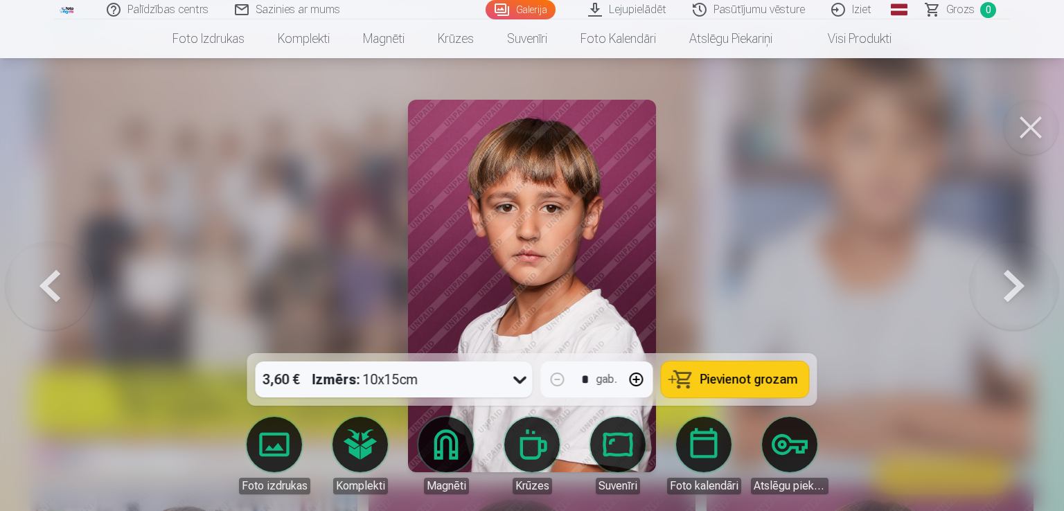
click at [1007, 281] on button at bounding box center [1014, 286] width 89 height 107
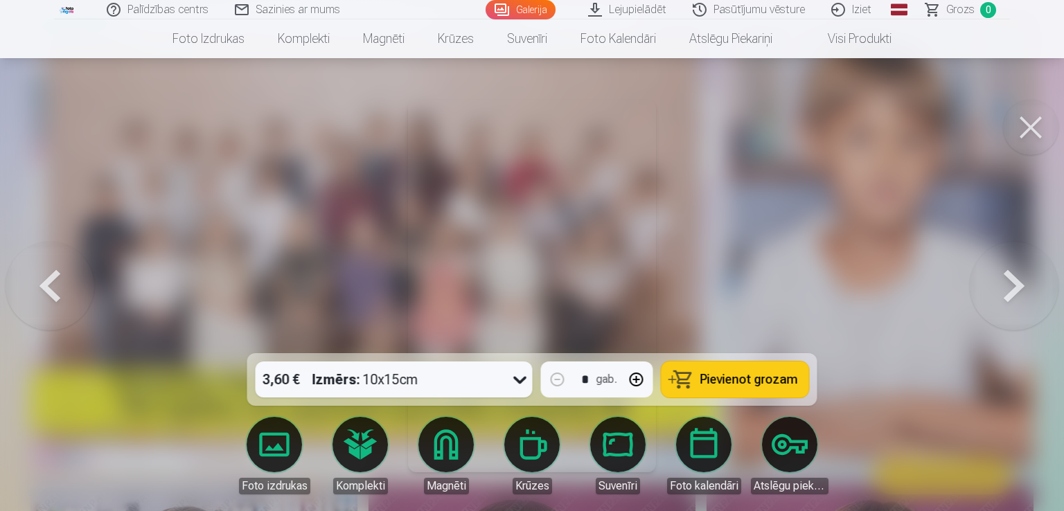
click at [1007, 281] on button at bounding box center [1014, 286] width 89 height 107
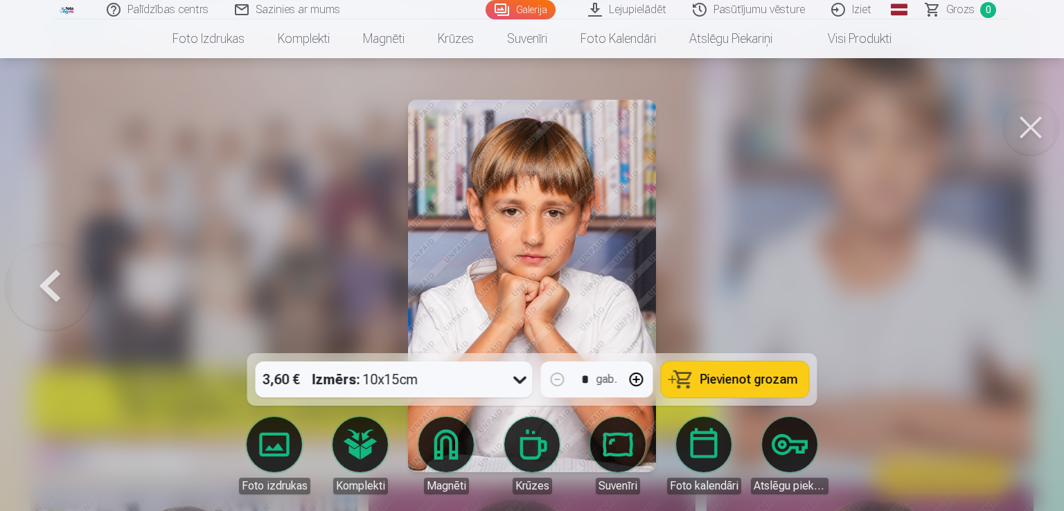
click at [1007, 281] on div at bounding box center [532, 255] width 1064 height 511
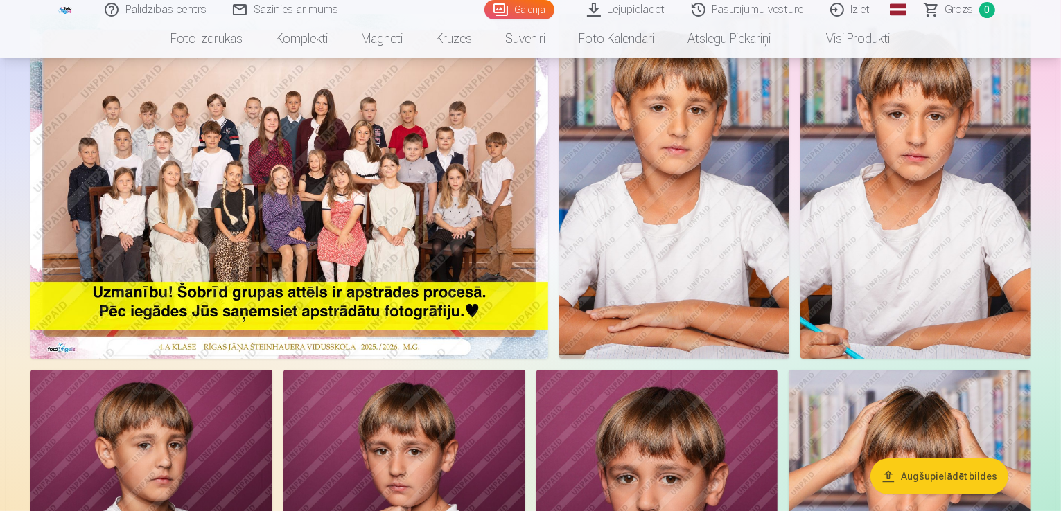
click at [356, 239] on img at bounding box center [289, 186] width 518 height 345
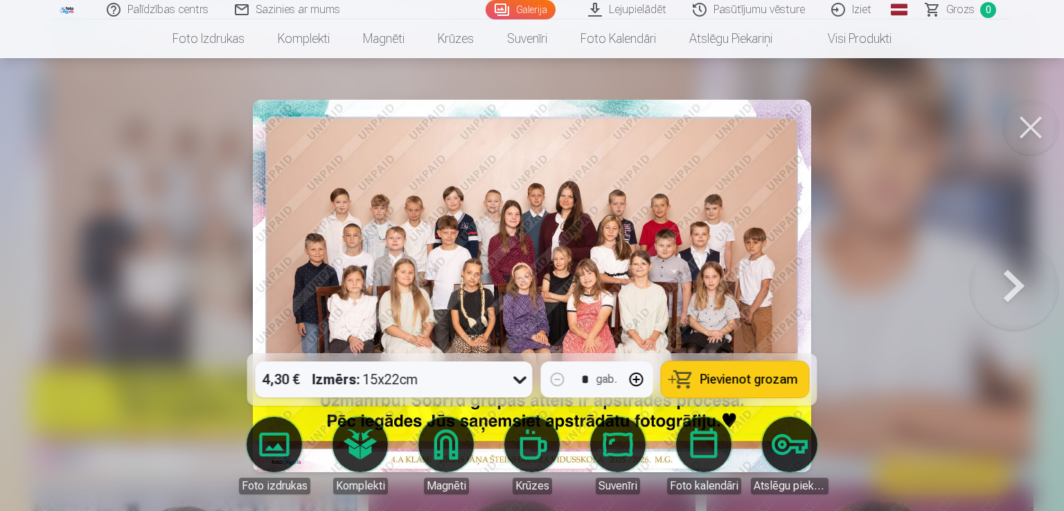
click at [516, 379] on icon at bounding box center [520, 380] width 22 height 22
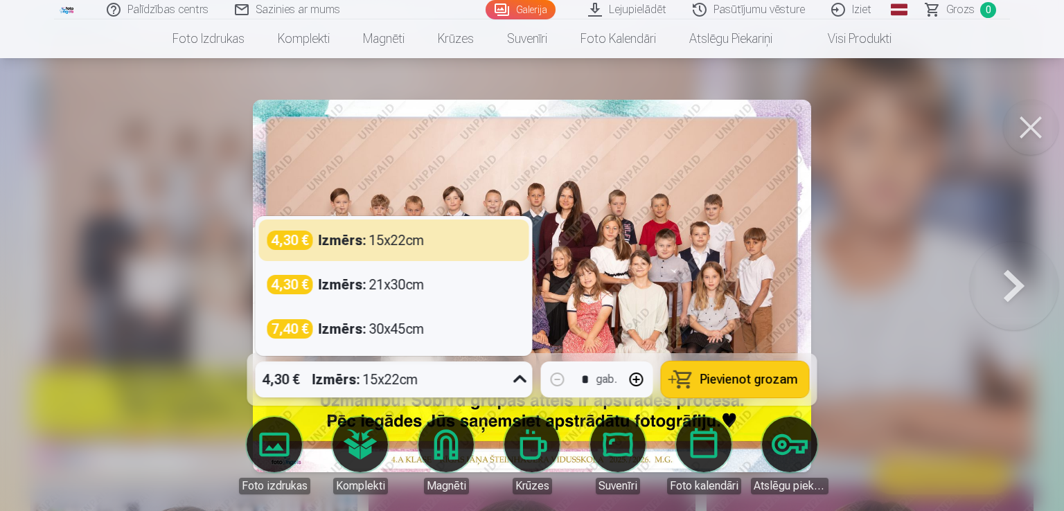
click at [899, 178] on div at bounding box center [532, 255] width 1064 height 511
